Goal: Navigation & Orientation: Find specific page/section

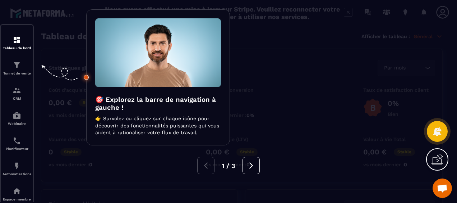
click at [14, 70] on div at bounding box center [228, 101] width 457 height 203
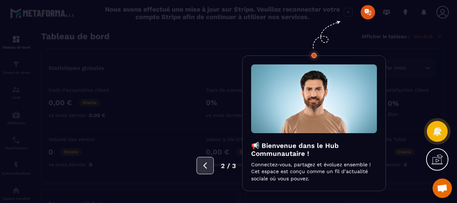
click at [204, 165] on icon at bounding box center [205, 165] width 8 height 8
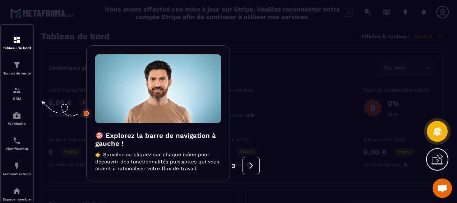
click at [443, 187] on span "Ouvrir le chat" at bounding box center [443, 188] width 12 height 9
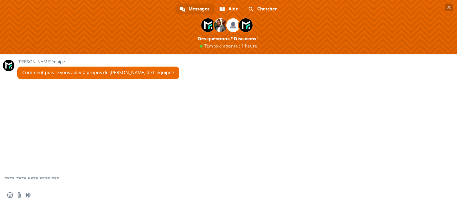
click at [448, 5] on span "Fermer le chat" at bounding box center [450, 7] width 4 height 5
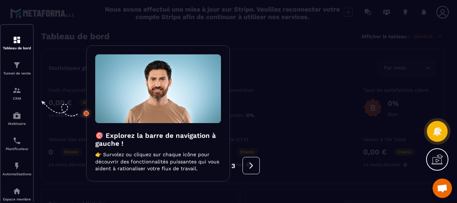
click at [14, 102] on div at bounding box center [228, 101] width 457 height 203
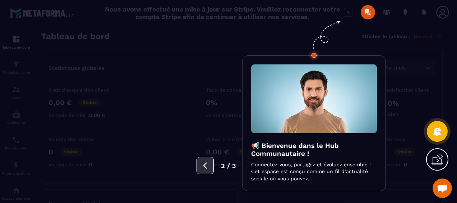
click at [210, 165] on button at bounding box center [205, 165] width 17 height 17
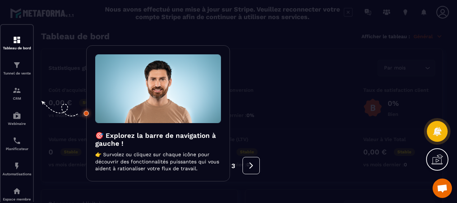
click at [16, 171] on div "1 / 3" at bounding box center [228, 165] width 457 height 17
click at [17, 166] on div "1 / 3" at bounding box center [228, 165] width 457 height 17
click at [20, 44] on div at bounding box center [228, 101] width 457 height 203
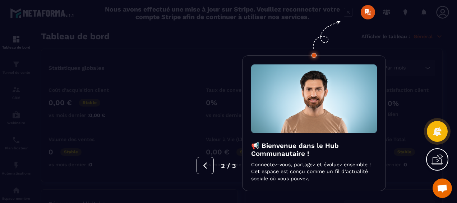
click at [436, 160] on icon at bounding box center [438, 159] width 12 height 12
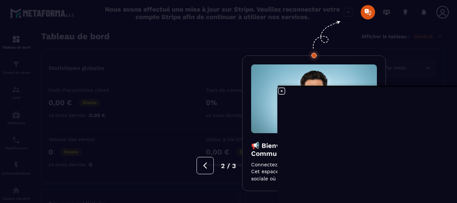
click at [284, 89] on icon at bounding box center [282, 91] width 9 height 9
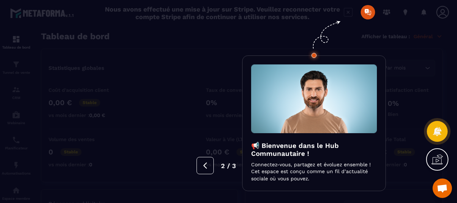
click at [367, 14] on div at bounding box center [228, 101] width 457 height 203
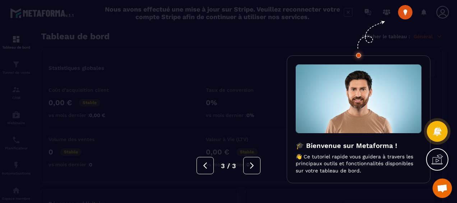
click at [437, 160] on icon at bounding box center [438, 159] width 12 height 12
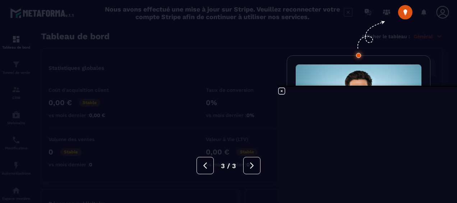
click at [290, 42] on div at bounding box center [228, 101] width 457 height 203
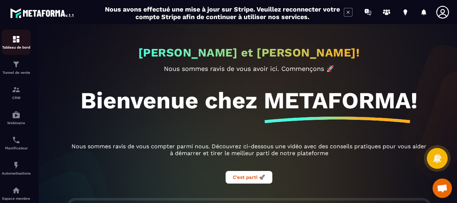
click at [19, 42] on img at bounding box center [16, 39] width 9 height 9
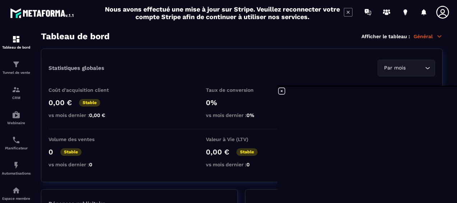
click at [446, 10] on icon at bounding box center [443, 12] width 14 height 14
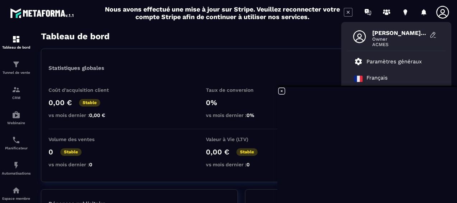
click at [442, 11] on icon at bounding box center [443, 12] width 14 height 14
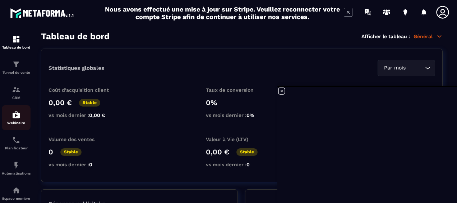
click at [17, 119] on img at bounding box center [16, 114] width 9 height 9
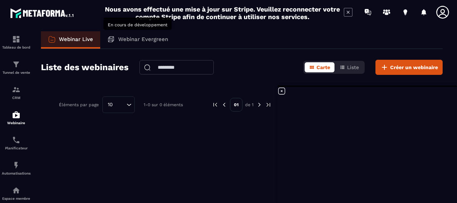
click at [152, 39] on p "Webinar Evergreen" at bounding box center [143, 39] width 50 height 6
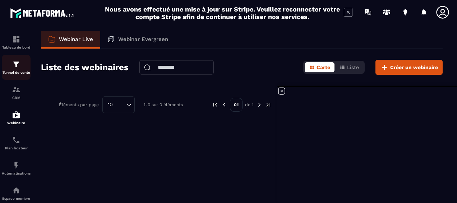
click at [17, 69] on img at bounding box center [16, 64] width 9 height 9
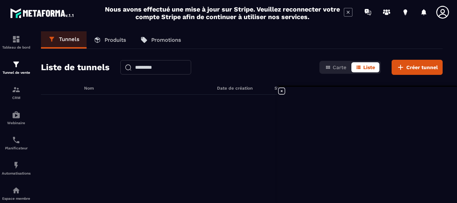
click at [346, 14] on icon at bounding box center [348, 12] width 9 height 9
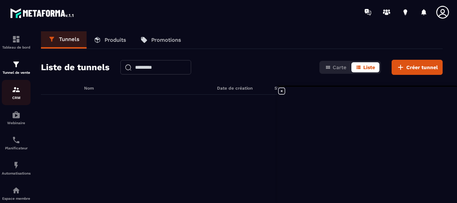
click at [20, 94] on img at bounding box center [16, 89] width 9 height 9
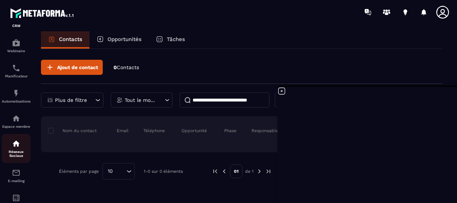
scroll to position [108, 0]
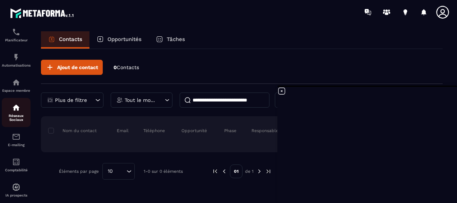
click at [14, 117] on p "Réseaux Sociaux" at bounding box center [16, 118] width 29 height 8
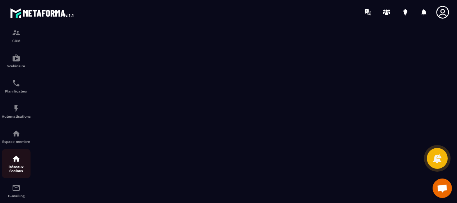
scroll to position [108, 0]
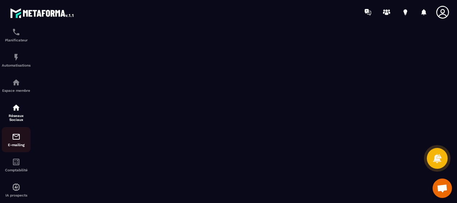
click at [15, 141] on img at bounding box center [16, 136] width 9 height 9
